Goal: Find specific page/section: Find specific page/section

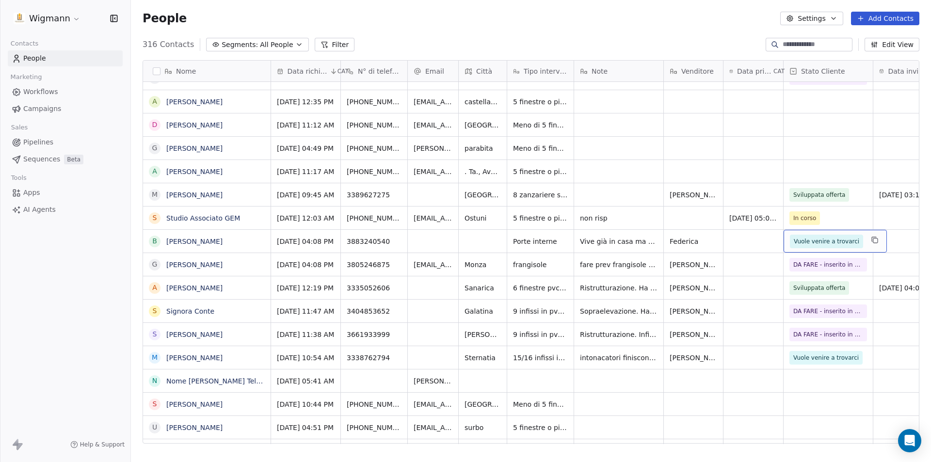
click at [828, 244] on span "Vuole venire a trovarci" at bounding box center [826, 242] width 65 height 10
click at [834, 242] on span "Vuole venire a trovarci" at bounding box center [826, 242] width 65 height 10
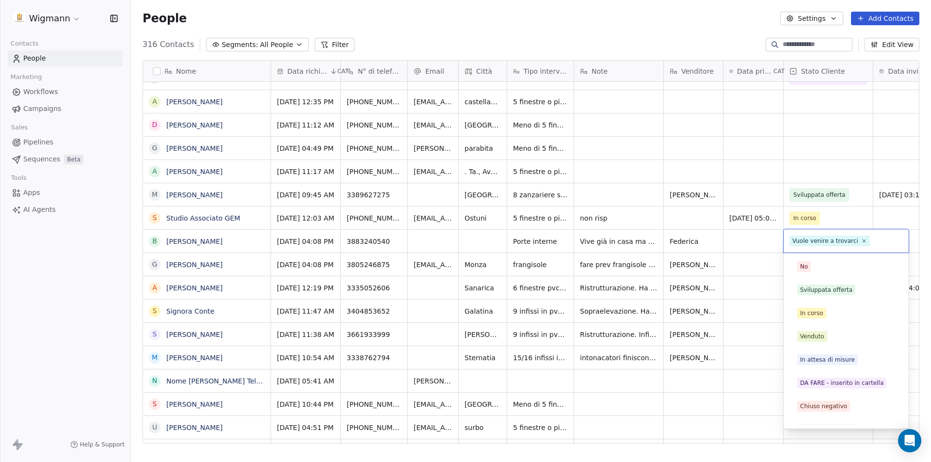
scroll to position [38, 0]
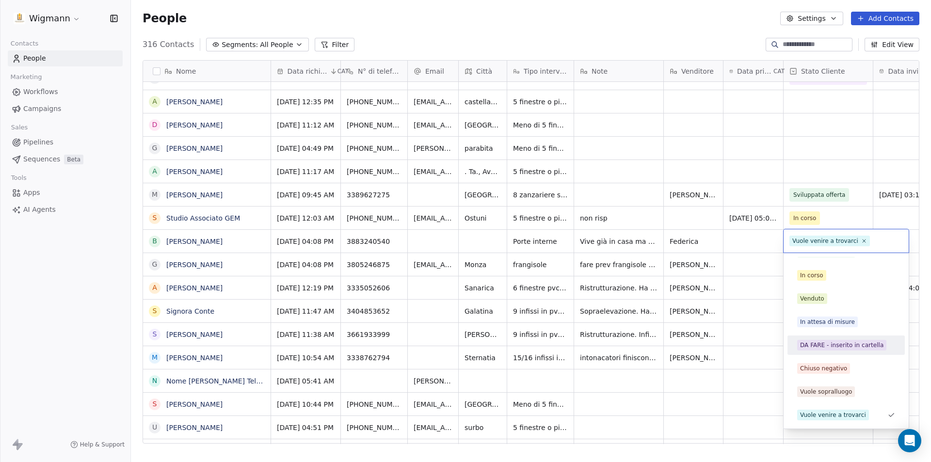
click at [747, 371] on html "Wigmann Contacts People Marketing Workflows Campaigns Sales Pipelines Sequences…" at bounding box center [465, 231] width 931 height 462
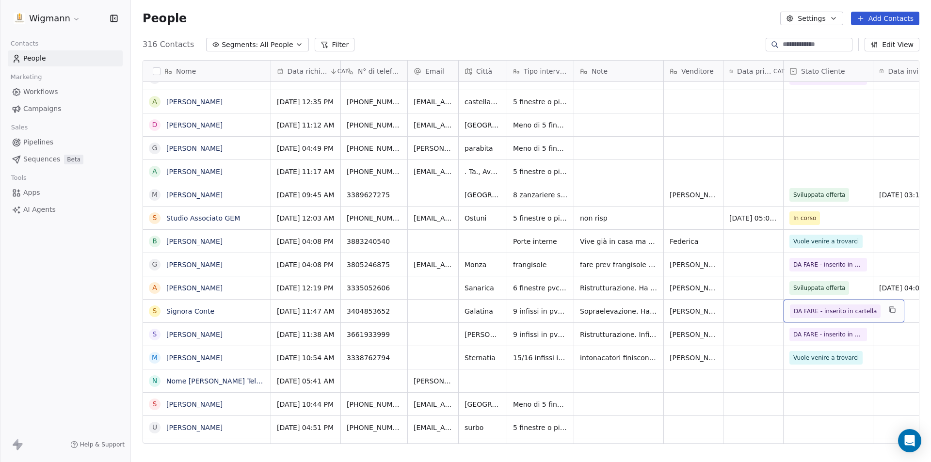
click at [842, 312] on span "DA FARE - inserito in cartella" at bounding box center [835, 311] width 83 height 10
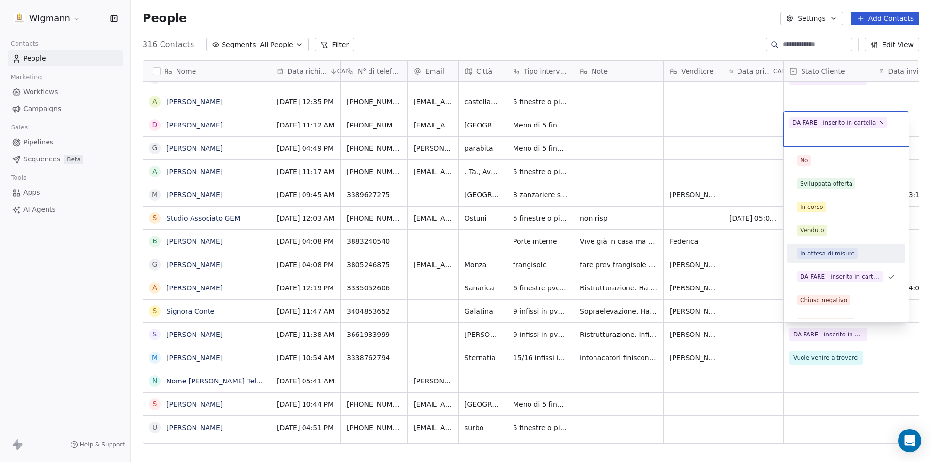
click at [744, 378] on html "Wigmann Contacts People Marketing Workflows Campaigns Sales Pipelines Sequences…" at bounding box center [465, 231] width 931 height 462
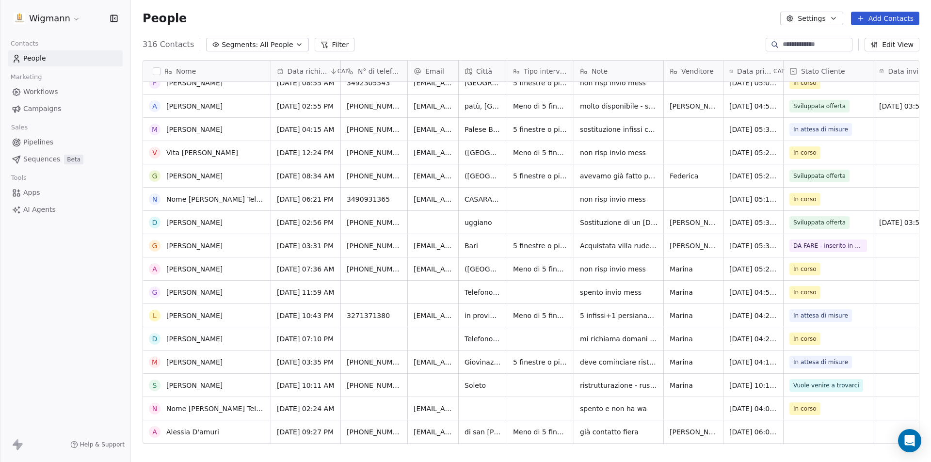
scroll to position [2309, 0]
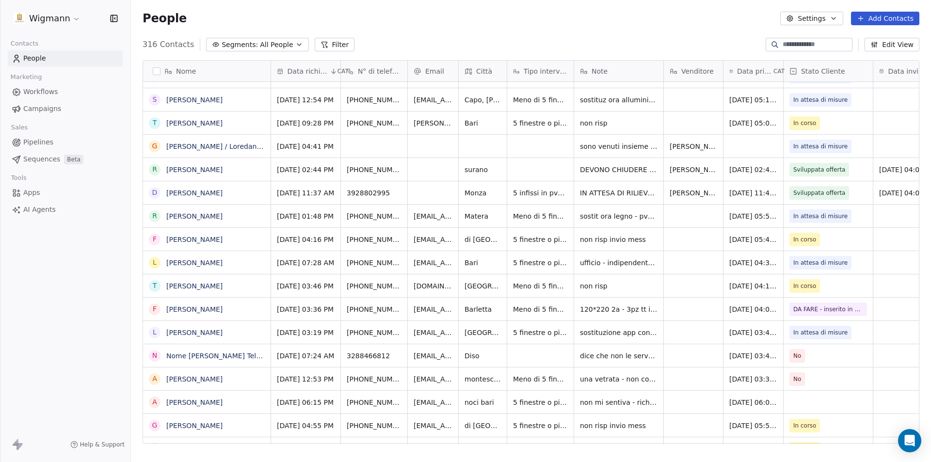
click at [325, 39] on button "Filter" at bounding box center [335, 45] width 40 height 14
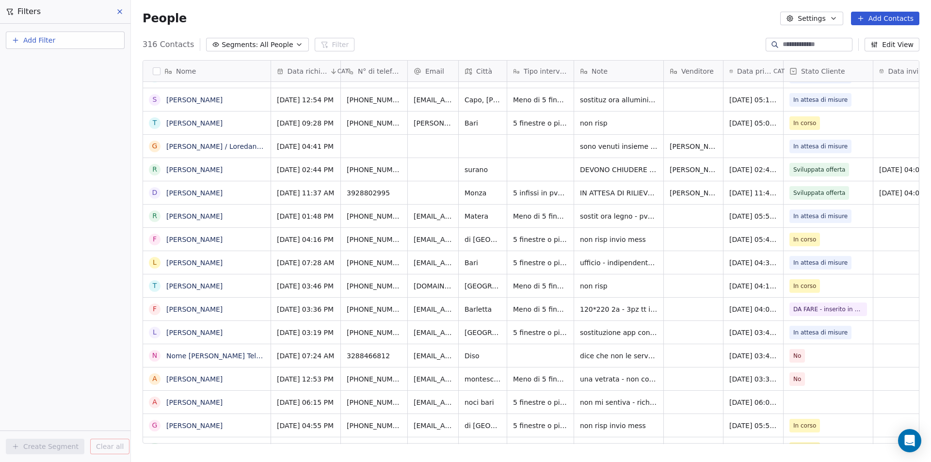
click at [40, 38] on span "Add Filter" at bounding box center [39, 40] width 32 height 10
click at [55, 67] on span "Contact properties" at bounding box center [47, 63] width 63 height 10
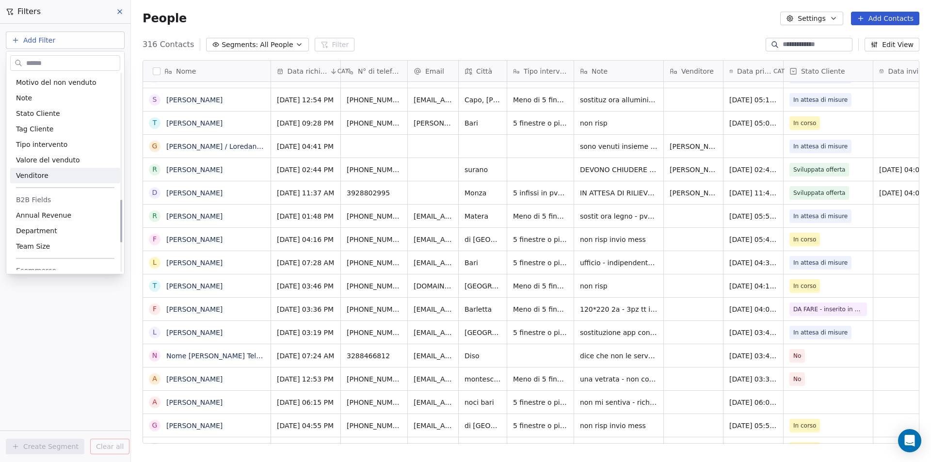
scroll to position [582, 0]
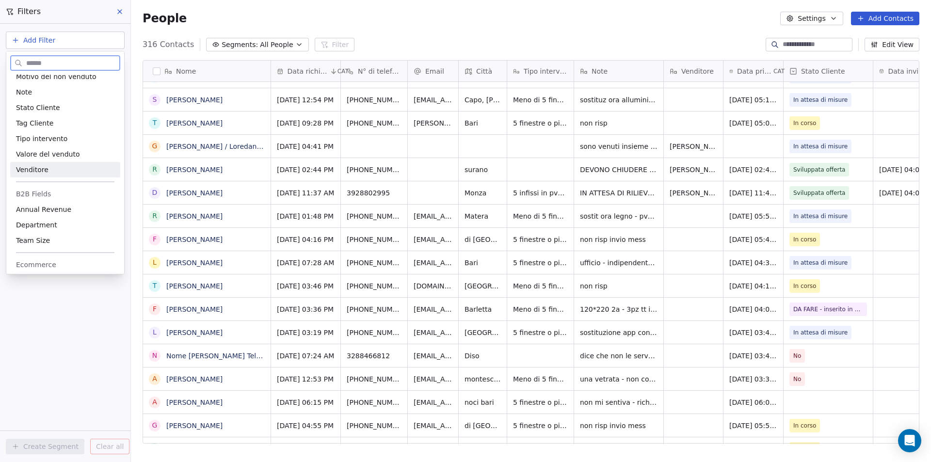
click at [62, 171] on div "Venditore" at bounding box center [65, 170] width 98 height 10
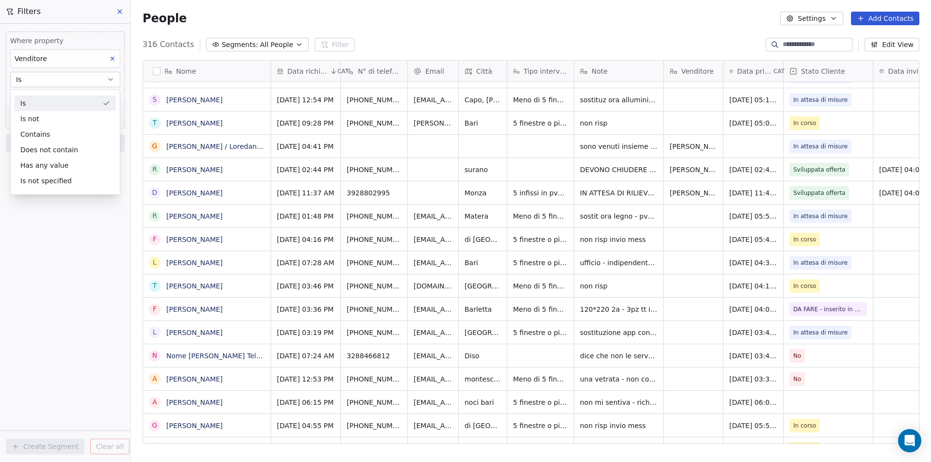
click at [62, 108] on div "Is" at bounding box center [65, 104] width 101 height 16
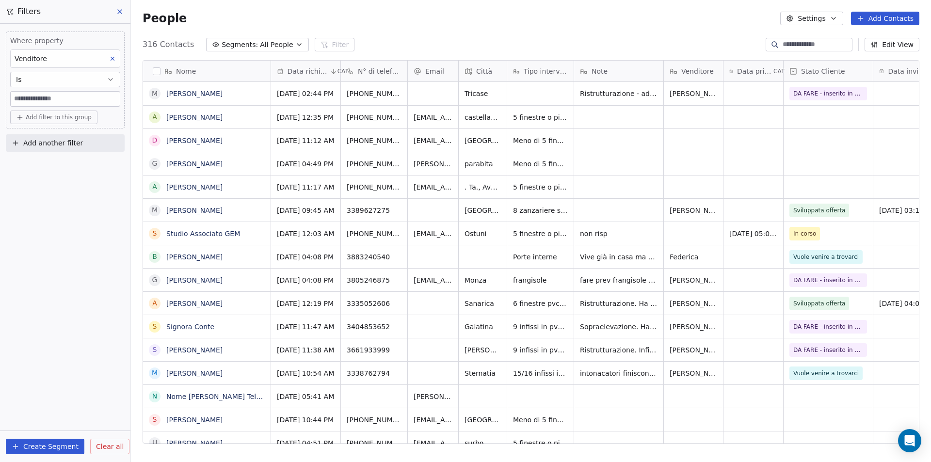
scroll to position [399, 793]
click at [62, 98] on input at bounding box center [65, 99] width 109 height 15
type input "********"
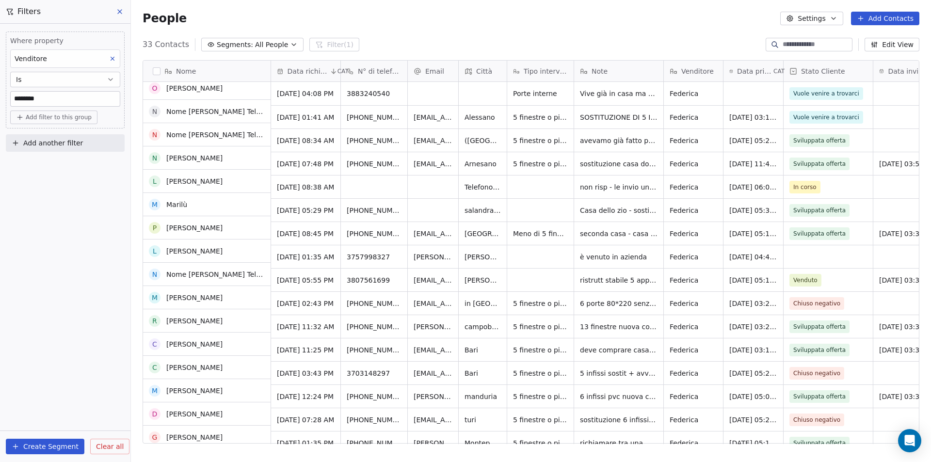
scroll to position [145, 0]
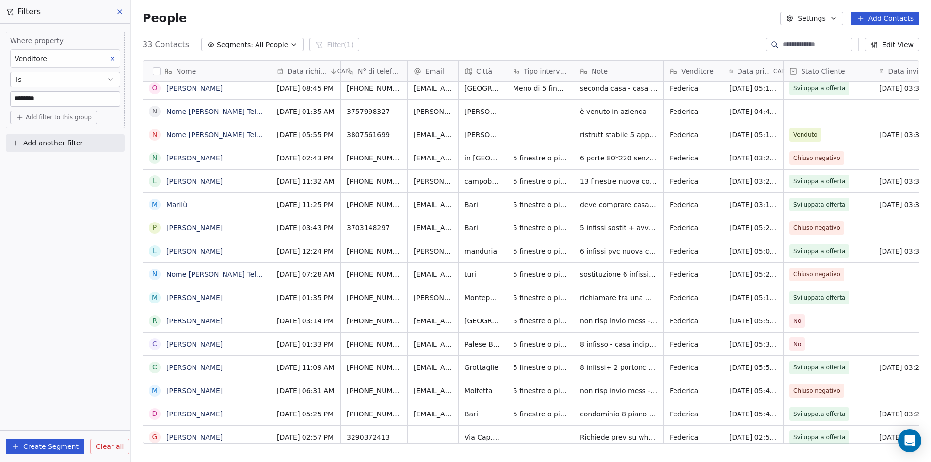
click at [108, 443] on span "Clear all" at bounding box center [110, 447] width 28 height 10
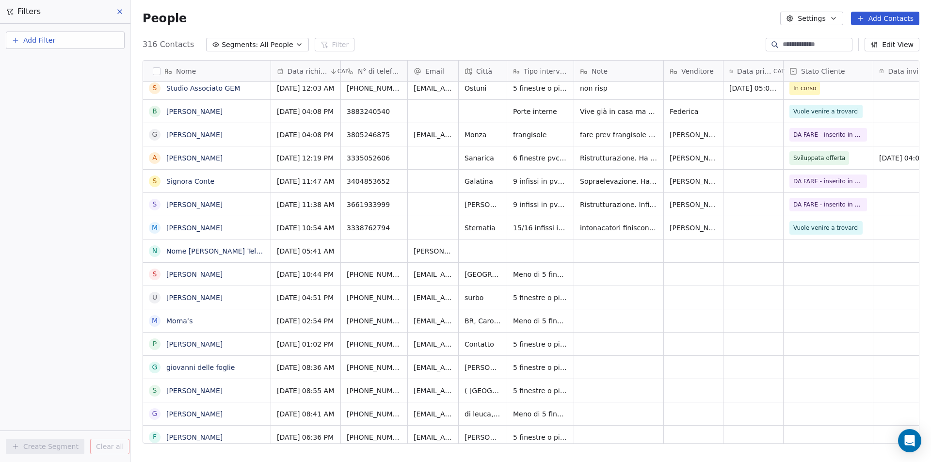
scroll to position [0, 0]
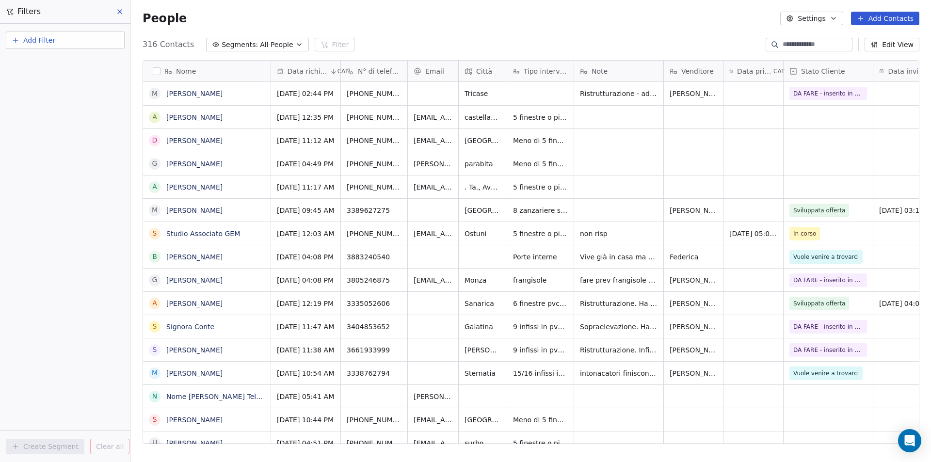
click at [796, 46] on input at bounding box center [817, 45] width 68 height 10
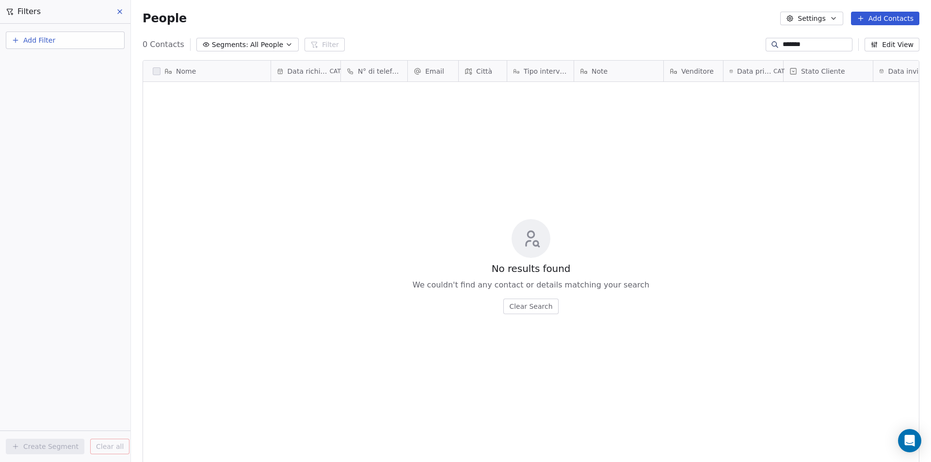
scroll to position [399, 793]
type input "********"
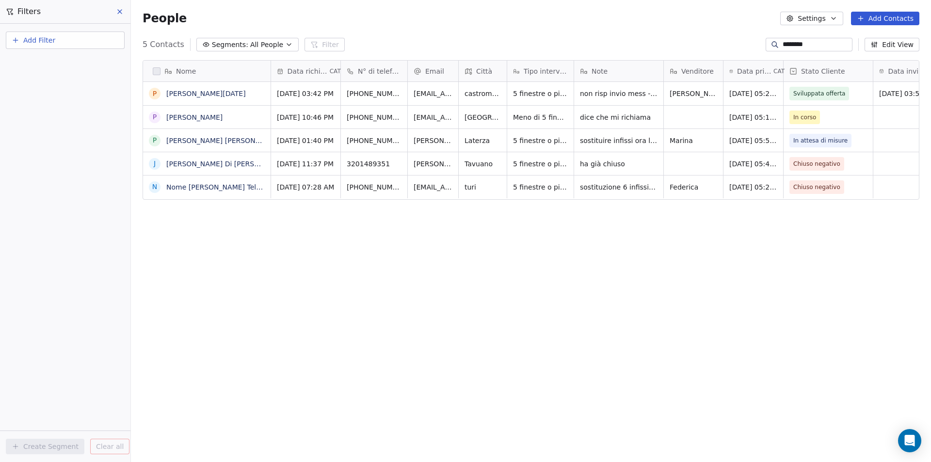
drag, startPoint x: 802, startPoint y: 43, endPoint x: 764, endPoint y: 46, distance: 38.5
click at [766, 46] on div "********" at bounding box center [809, 45] width 87 height 14
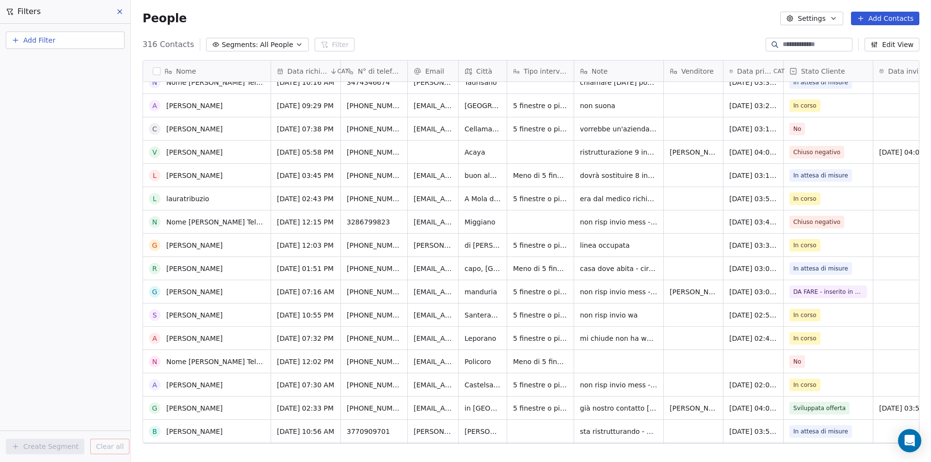
scroll to position [1455, 0]
click at [783, 44] on input at bounding box center [817, 45] width 68 height 10
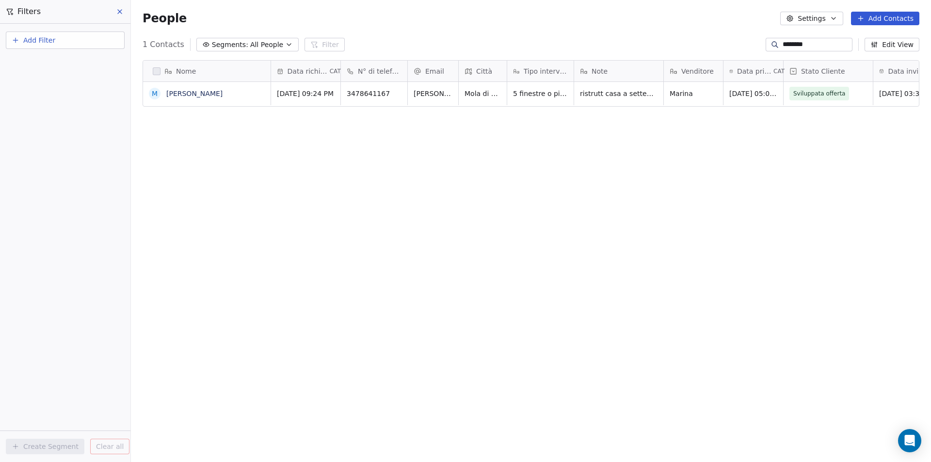
scroll to position [399, 793]
click at [615, 90] on span "ristrutt casa a settembre ; nella vecchia casa aveva pvc e si è trovata sempre …" at bounding box center [637, 144] width 115 height 116
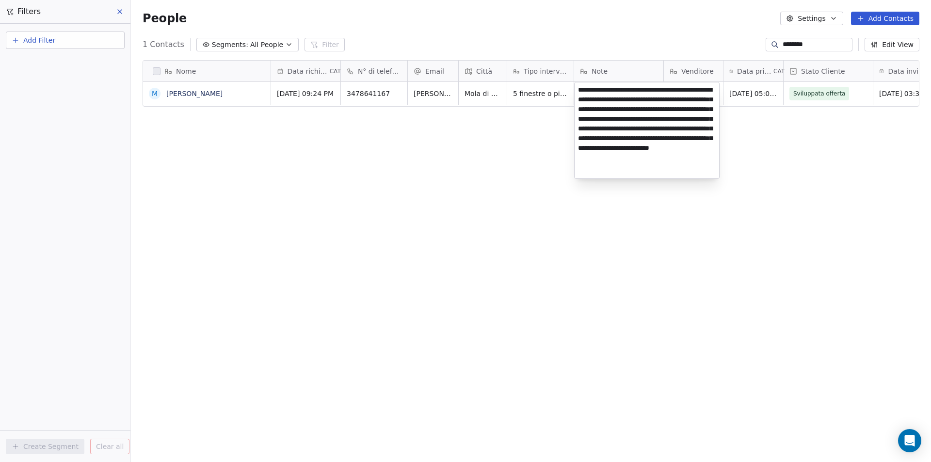
click at [646, 267] on html "Wigmann Contacts People Marketing Workflows Campaigns Sales Pipelines Sequences…" at bounding box center [465, 231] width 931 height 462
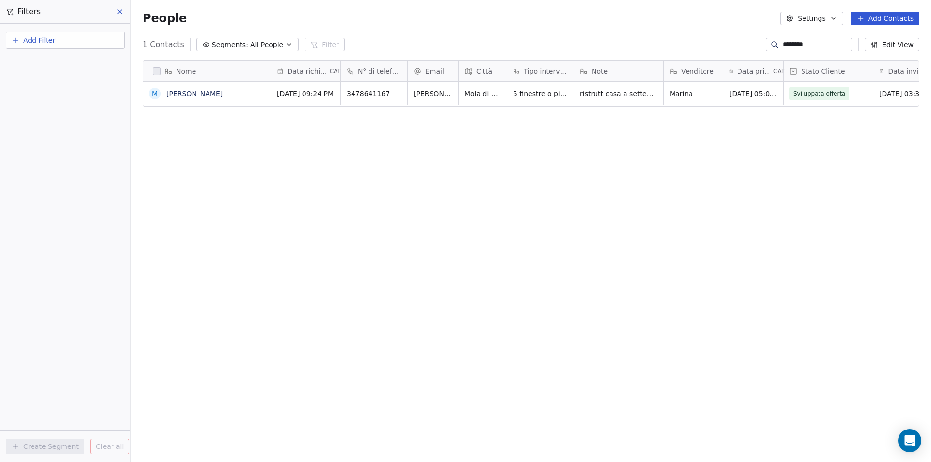
click at [830, 68] on span "Stato Cliente" at bounding box center [823, 71] width 44 height 10
click at [818, 187] on html "Wigmann Contacts People Marketing Workflows Campaigns Sales Pipelines Sequences…" at bounding box center [465, 231] width 931 height 462
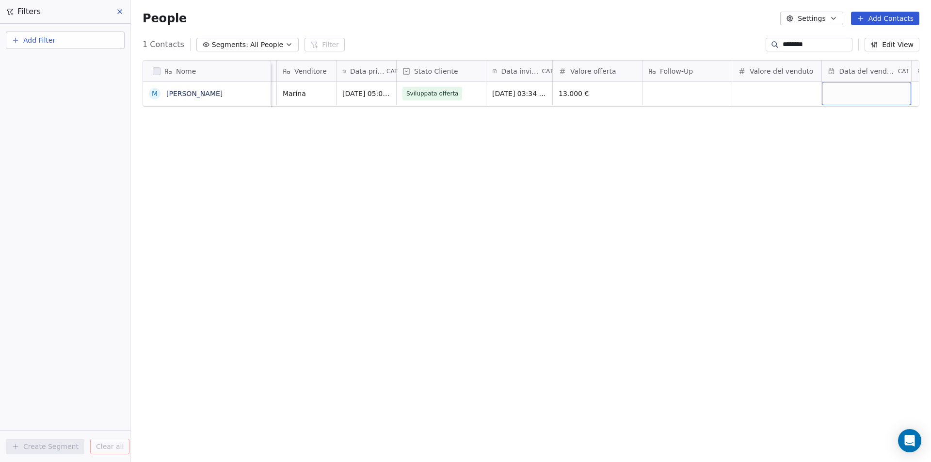
scroll to position [0, 477]
click at [819, 47] on input "********" at bounding box center [817, 45] width 68 height 10
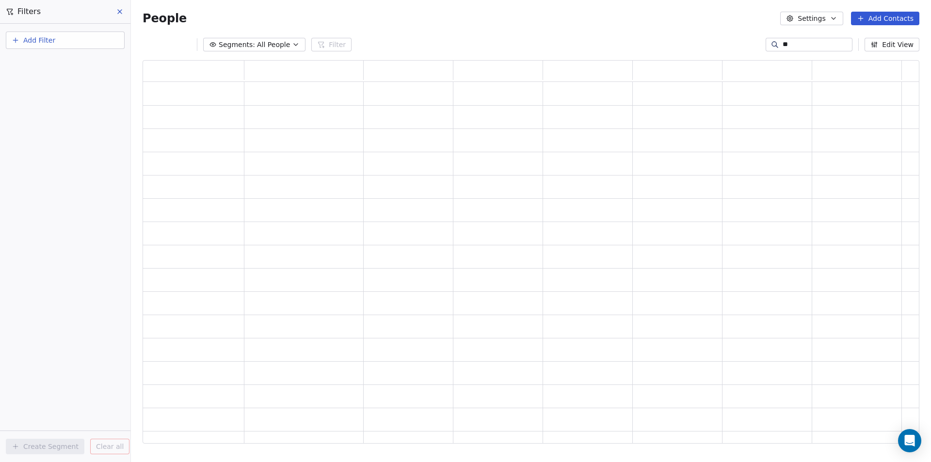
type input "*"
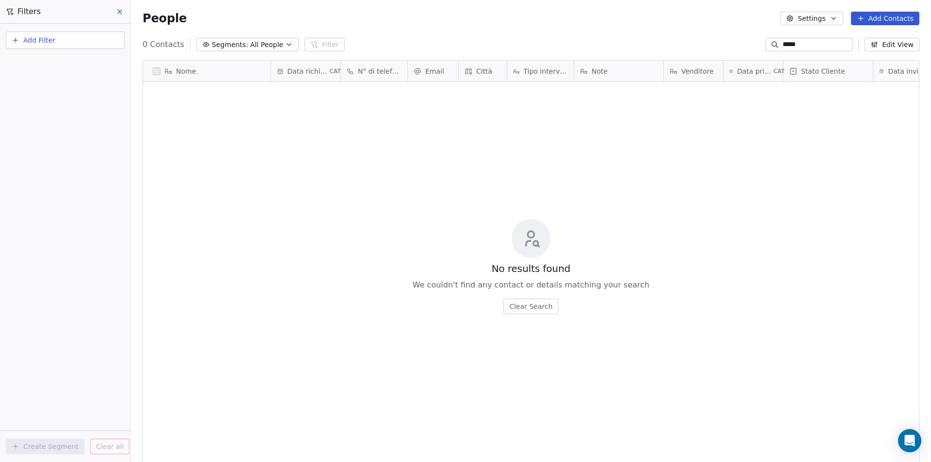
scroll to position [399, 793]
type input "*"
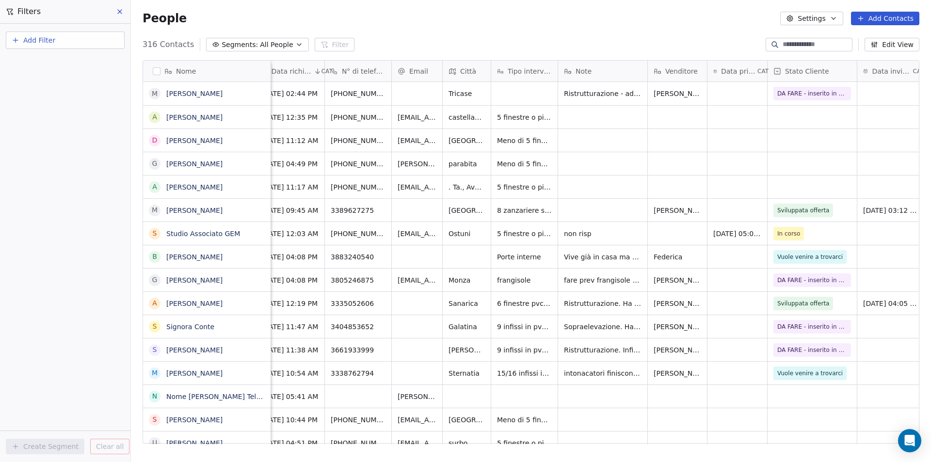
scroll to position [0, 0]
